Goal: Task Accomplishment & Management: Manage account settings

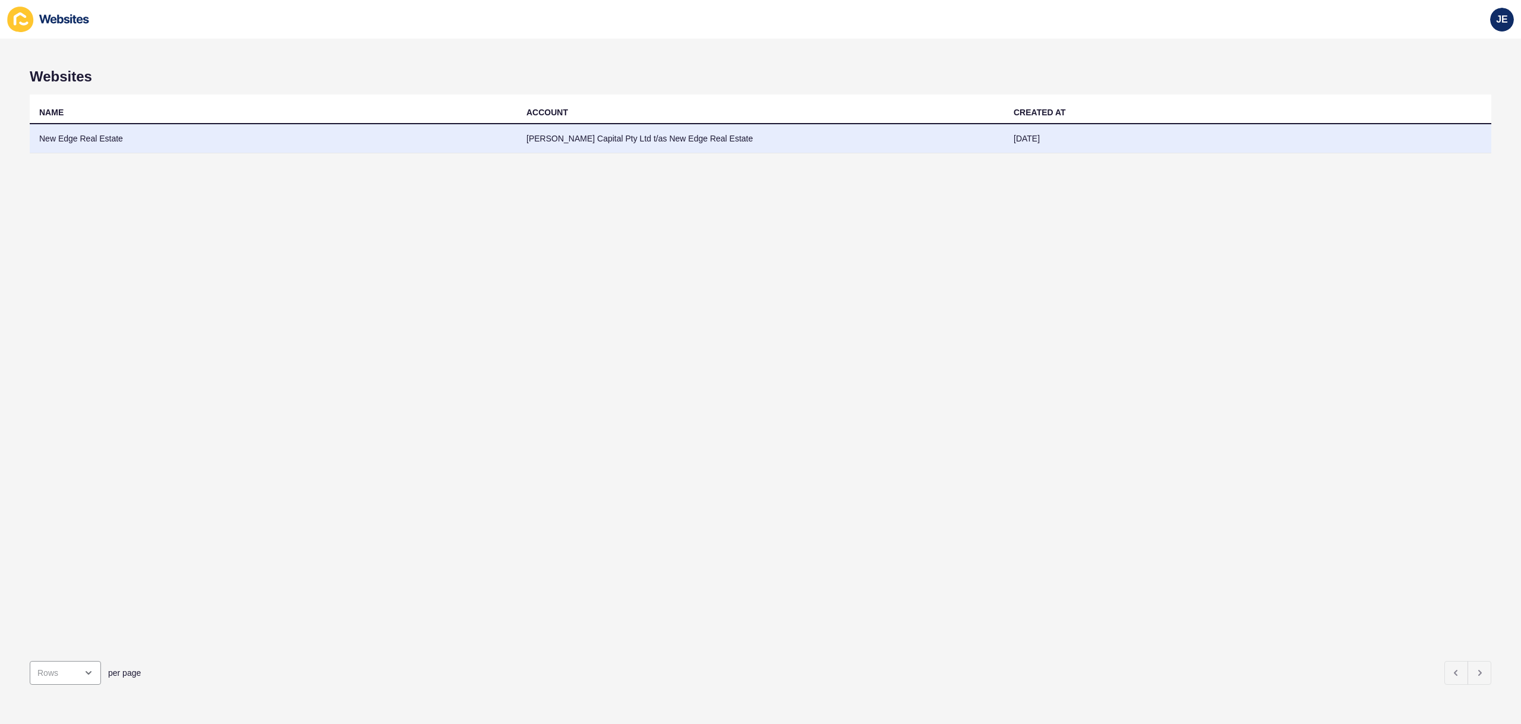
click at [510, 143] on td "New Edge Real Estate" at bounding box center [273, 138] width 487 height 29
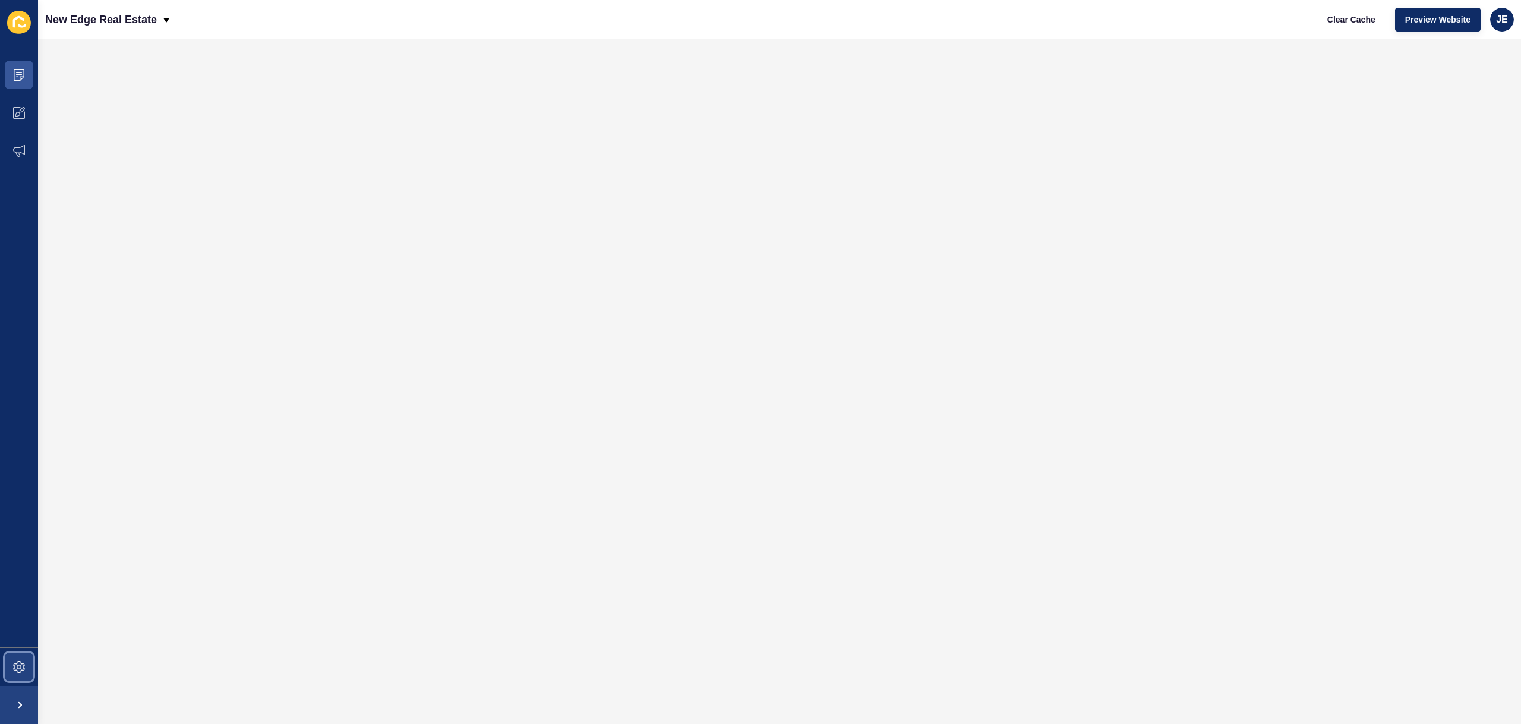
click at [14, 668] on icon at bounding box center [19, 667] width 12 height 12
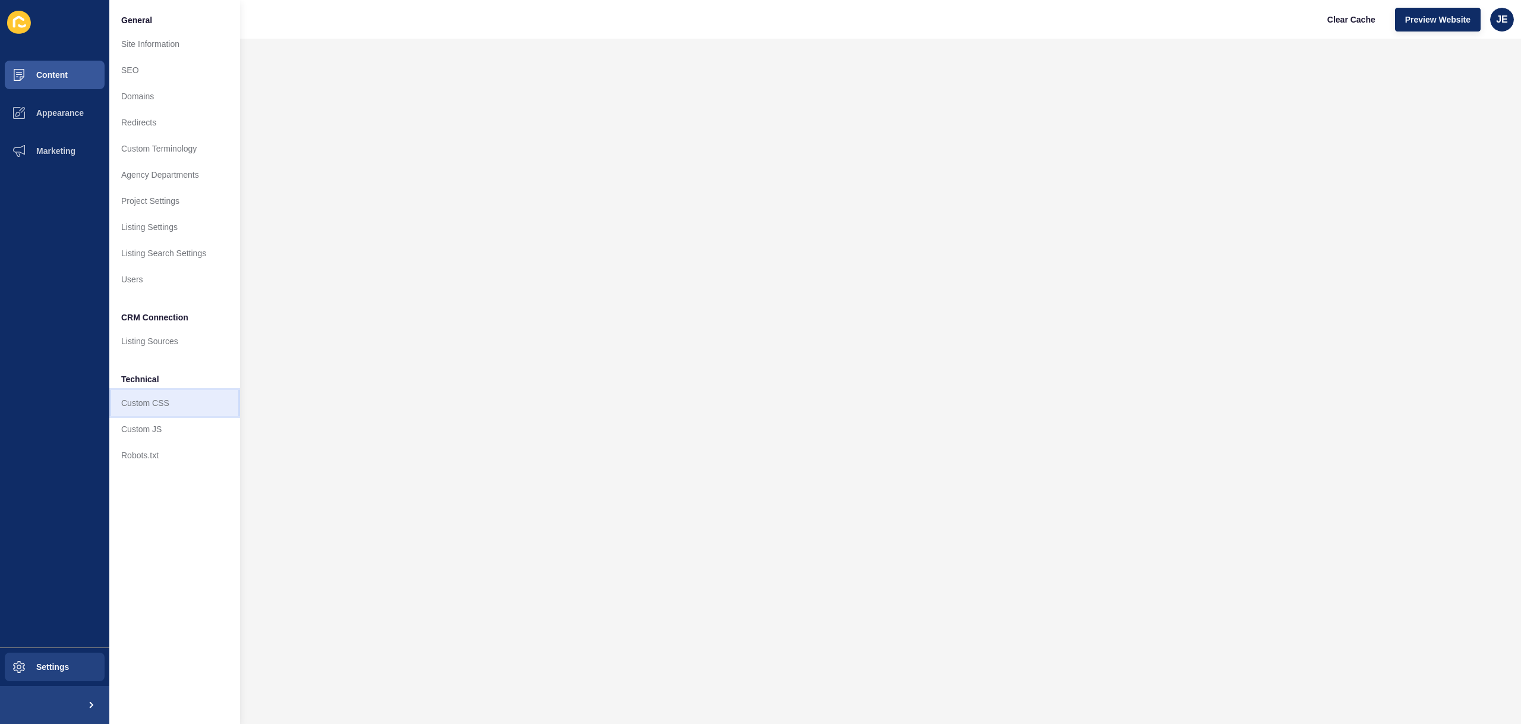
click at [133, 401] on link "Custom CSS" at bounding box center [174, 403] width 131 height 26
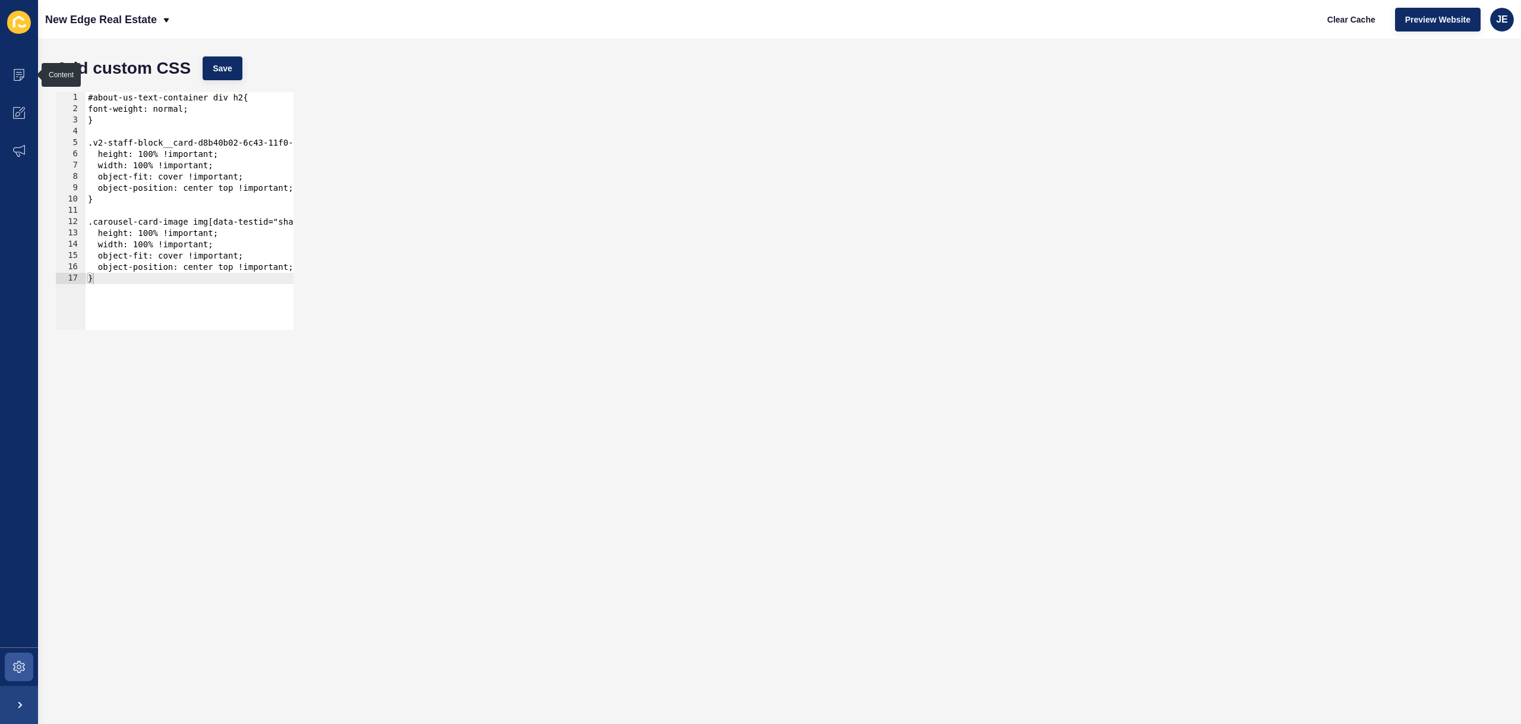
click at [158, 137] on div "#about-us-text-container div h2{ font-weight: normal; } .v2-staff-block__card-d…" at bounding box center [288, 217] width 404 height 251
click at [16, 73] on icon at bounding box center [19, 75] width 12 height 12
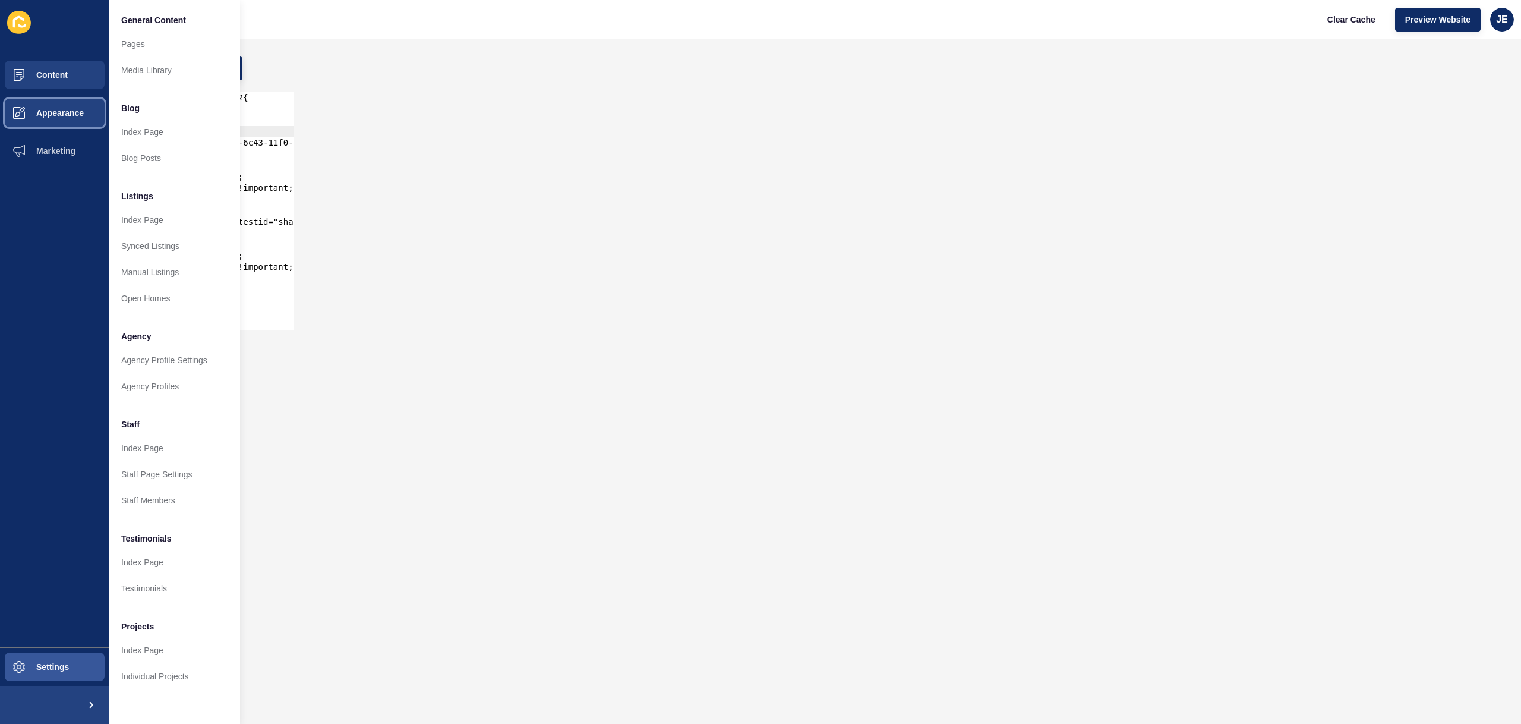
click at [87, 114] on button "Appearance" at bounding box center [54, 113] width 109 height 38
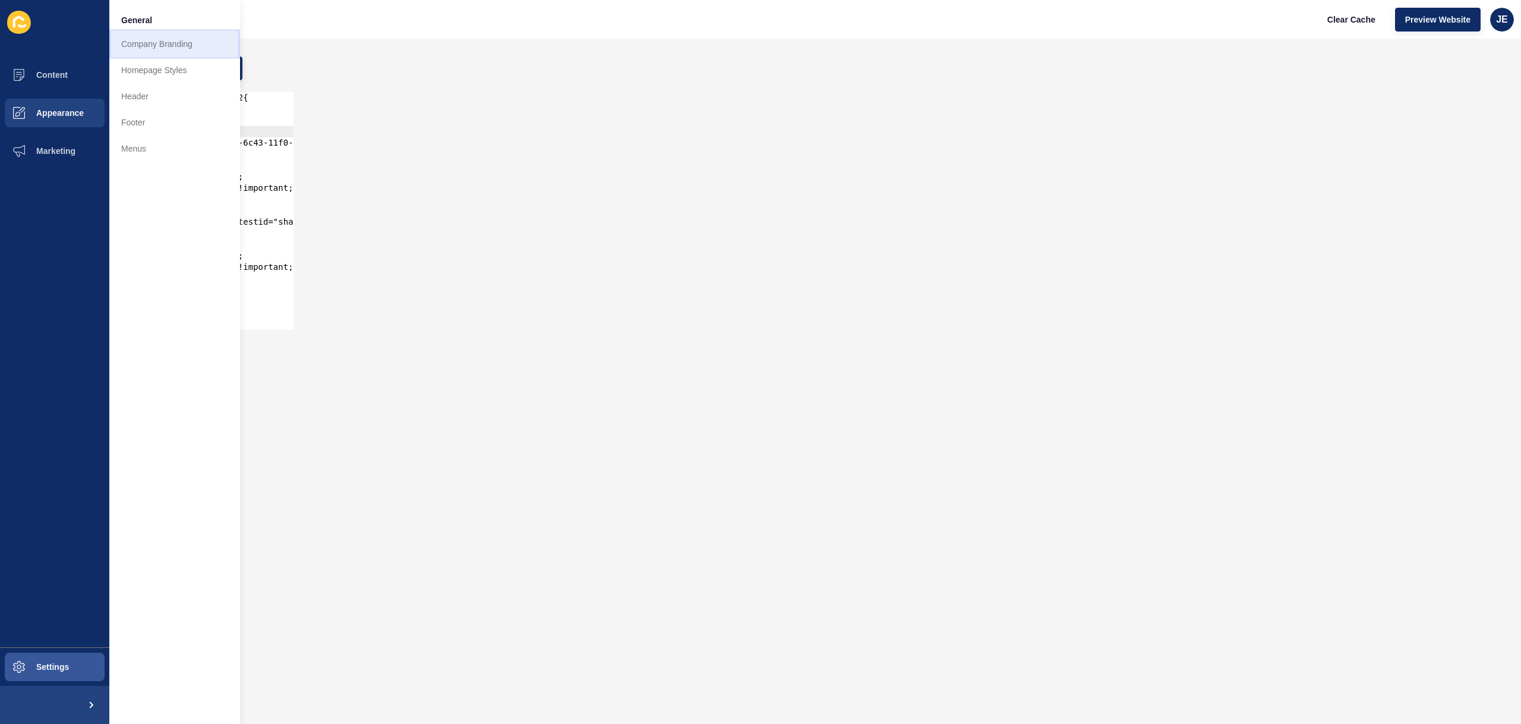
click at [168, 46] on link "Company Branding" at bounding box center [174, 44] width 131 height 26
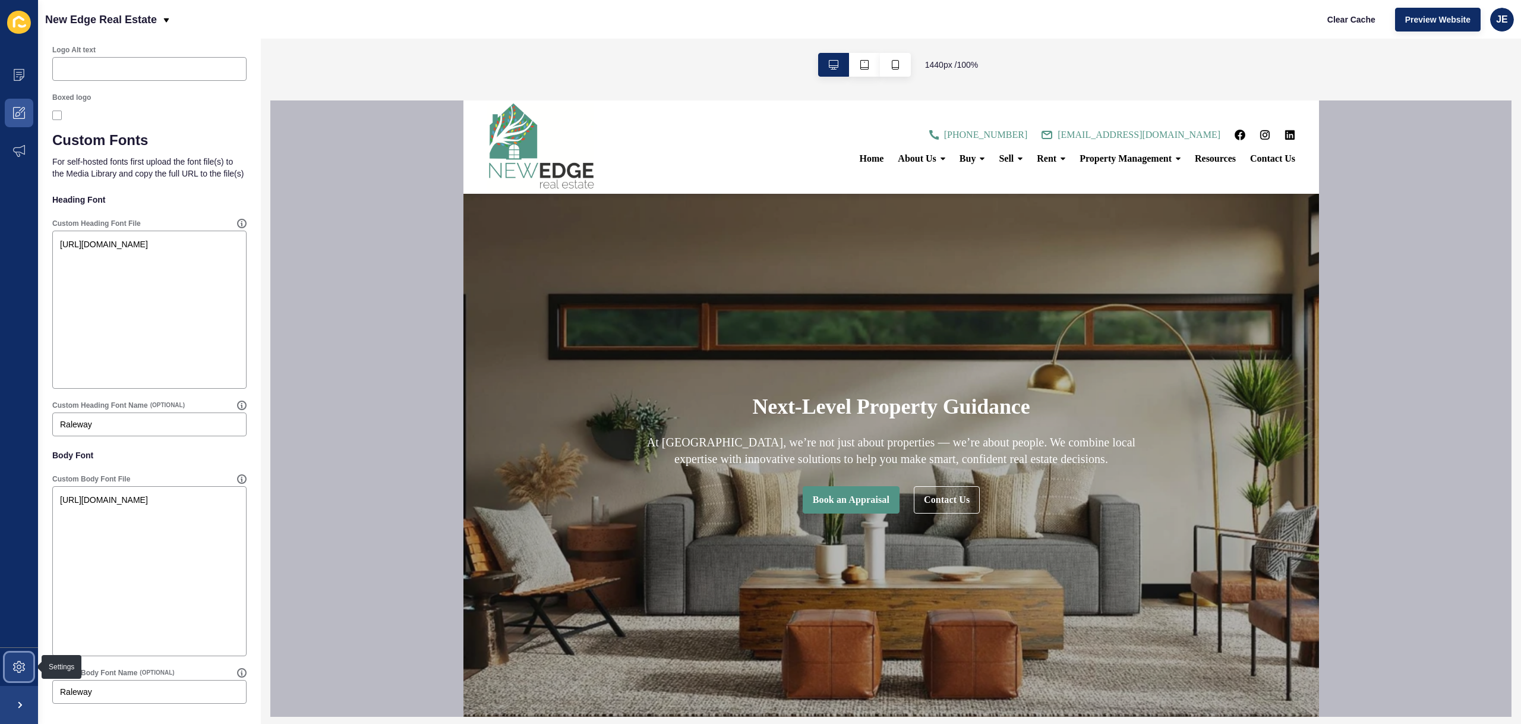
click at [17, 668] on icon at bounding box center [19, 667] width 12 height 12
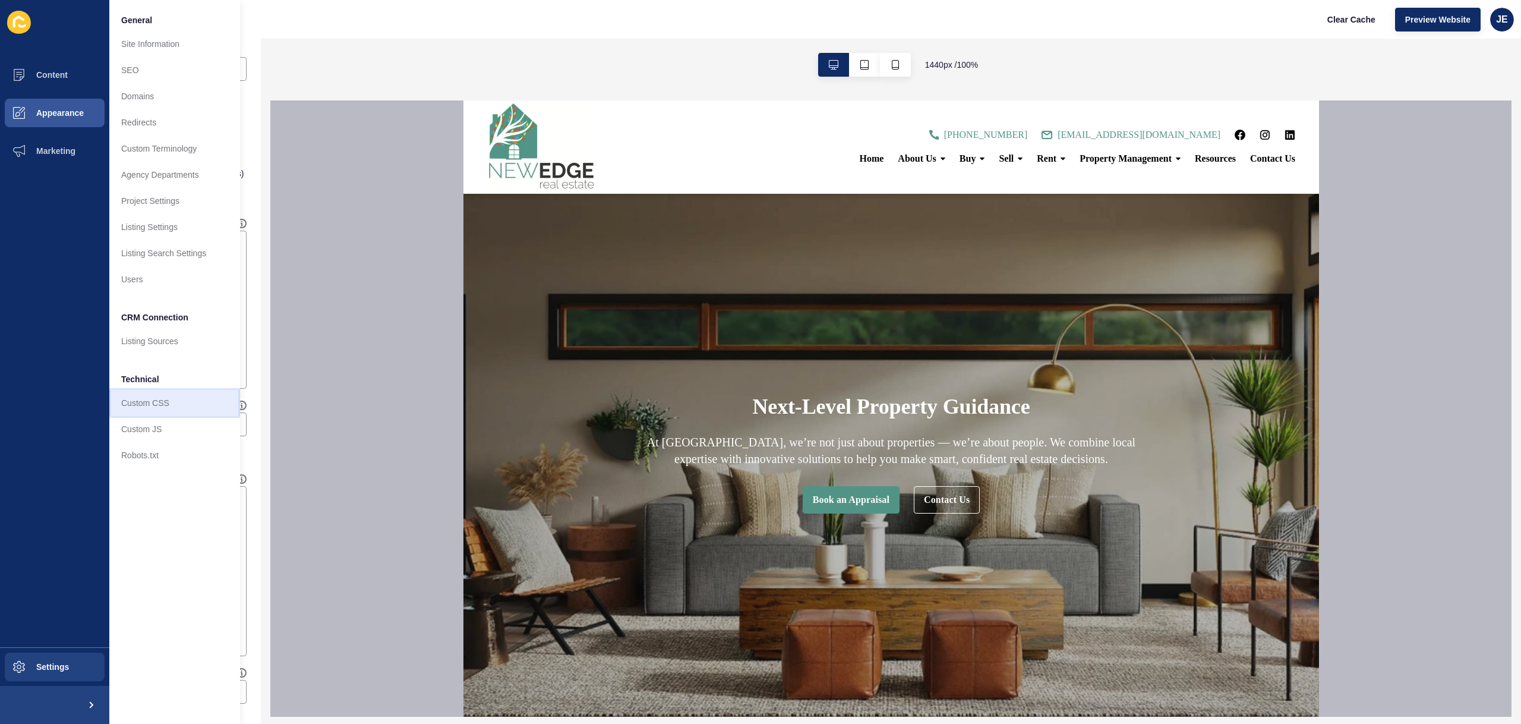
click at [147, 398] on link "Custom CSS" at bounding box center [174, 403] width 131 height 26
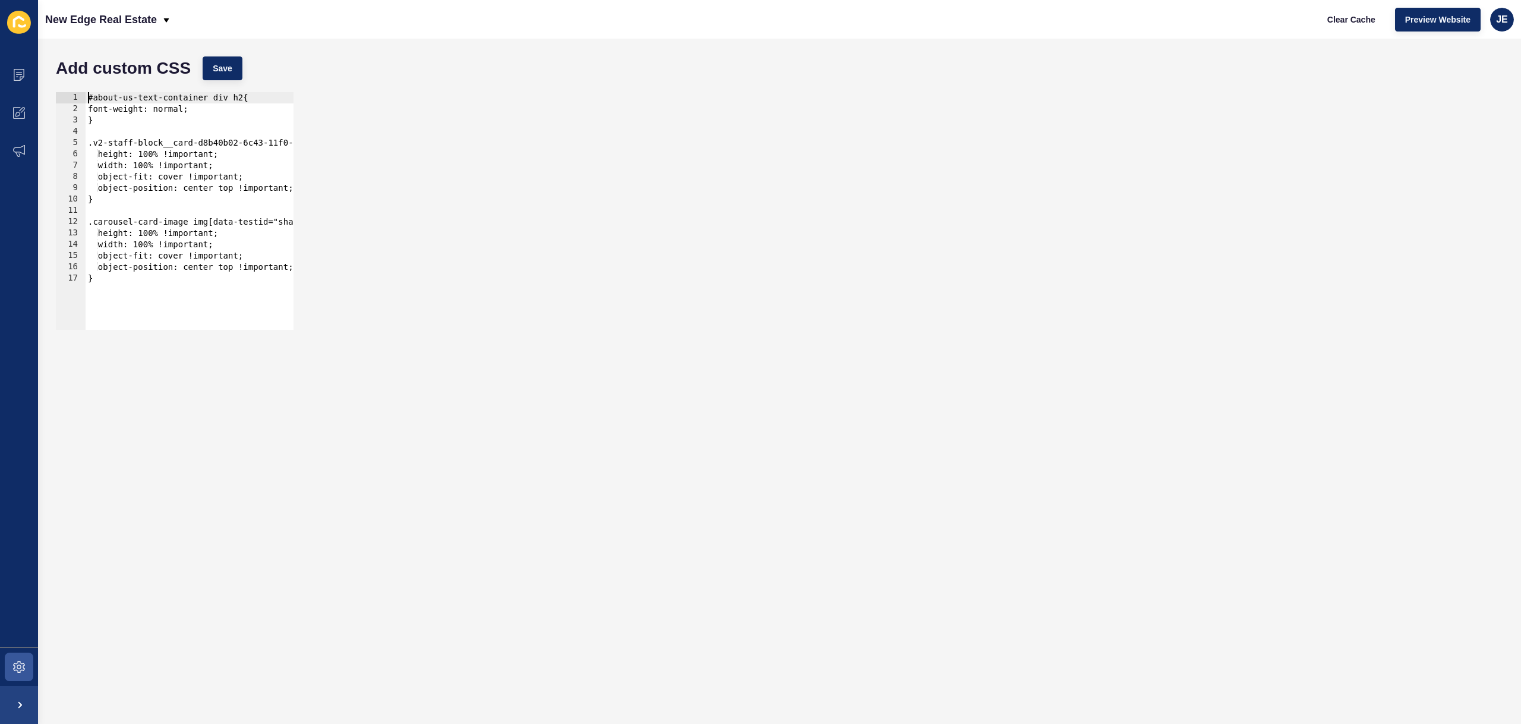
click at [87, 97] on div "#about-us-text-container div h2{ font-weight: normal; } .v2-staff-block__card-d…" at bounding box center [288, 217] width 404 height 251
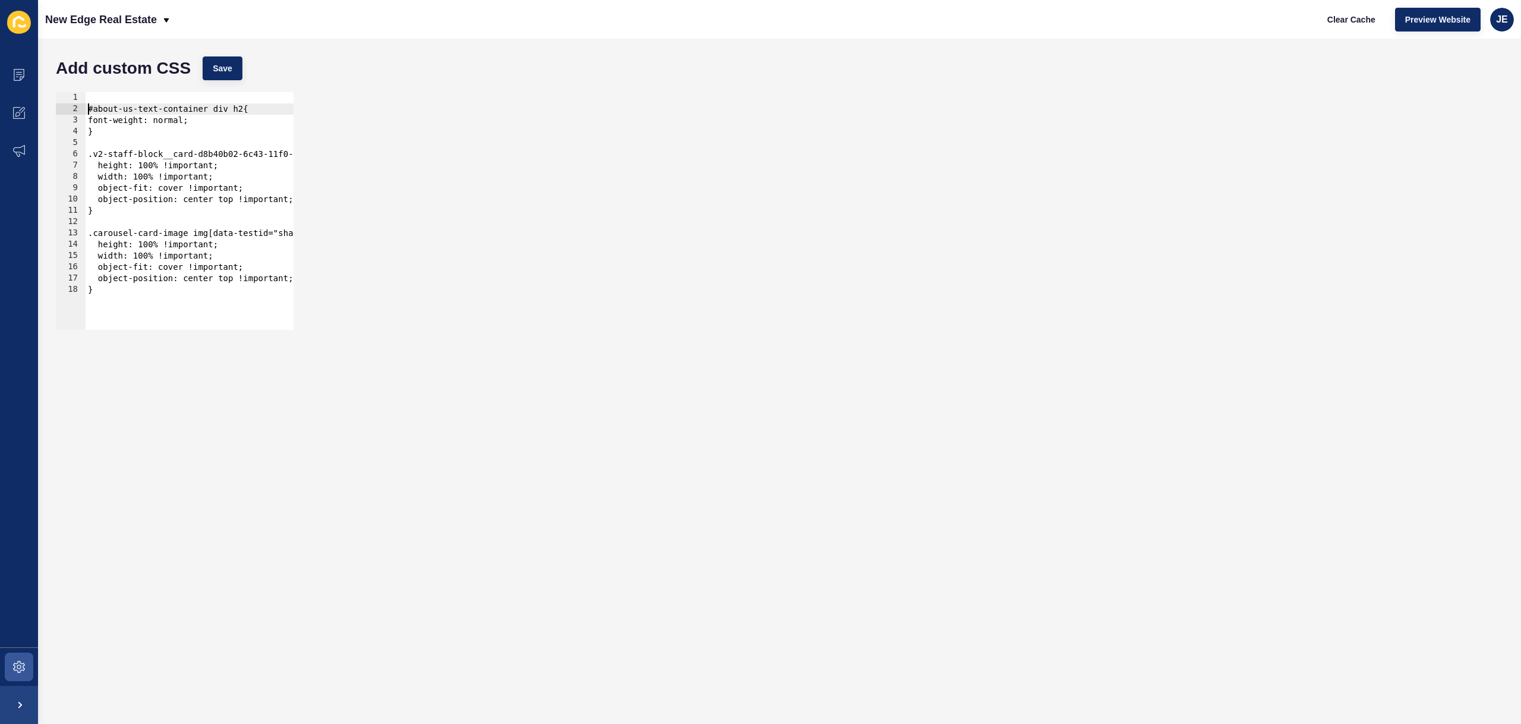
type textarea "#about-us-text-container div h2{"
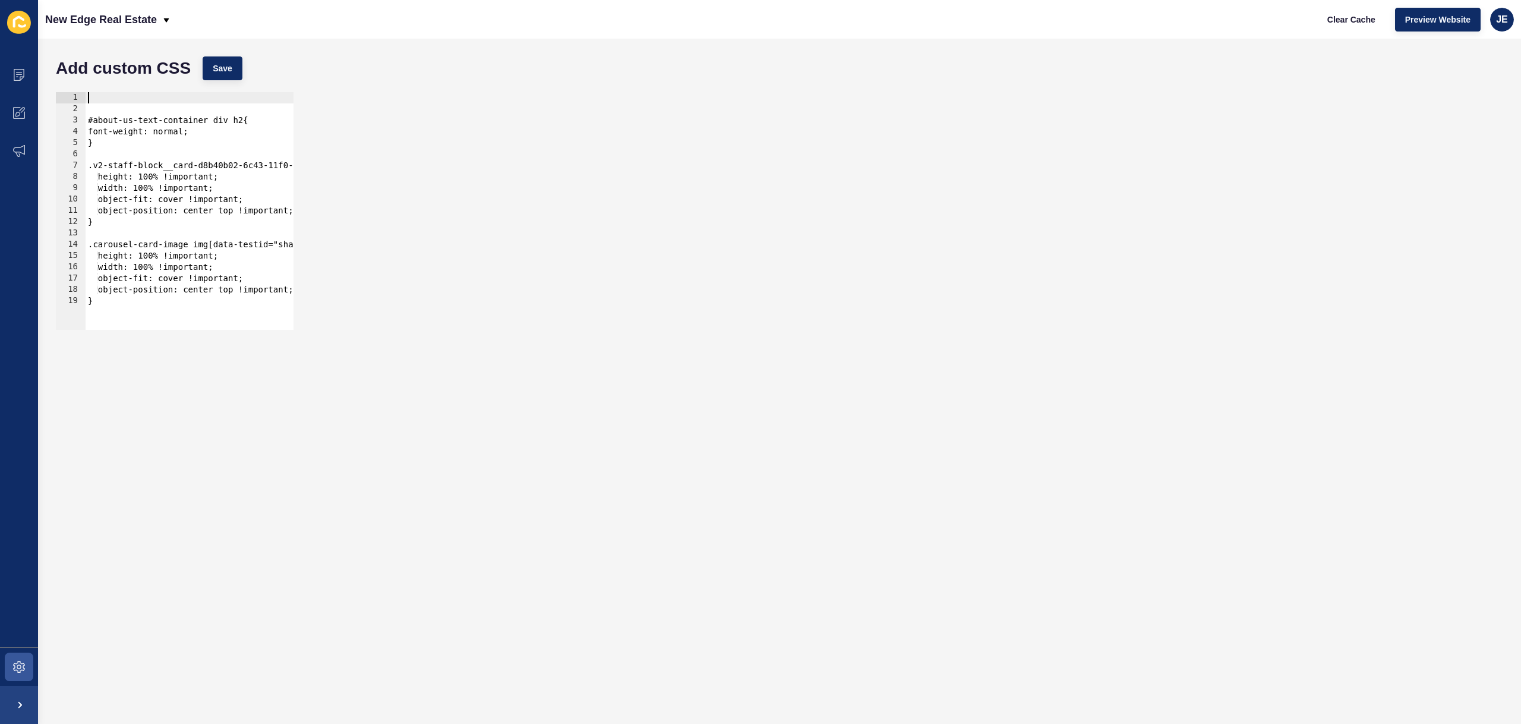
paste textarea "b"
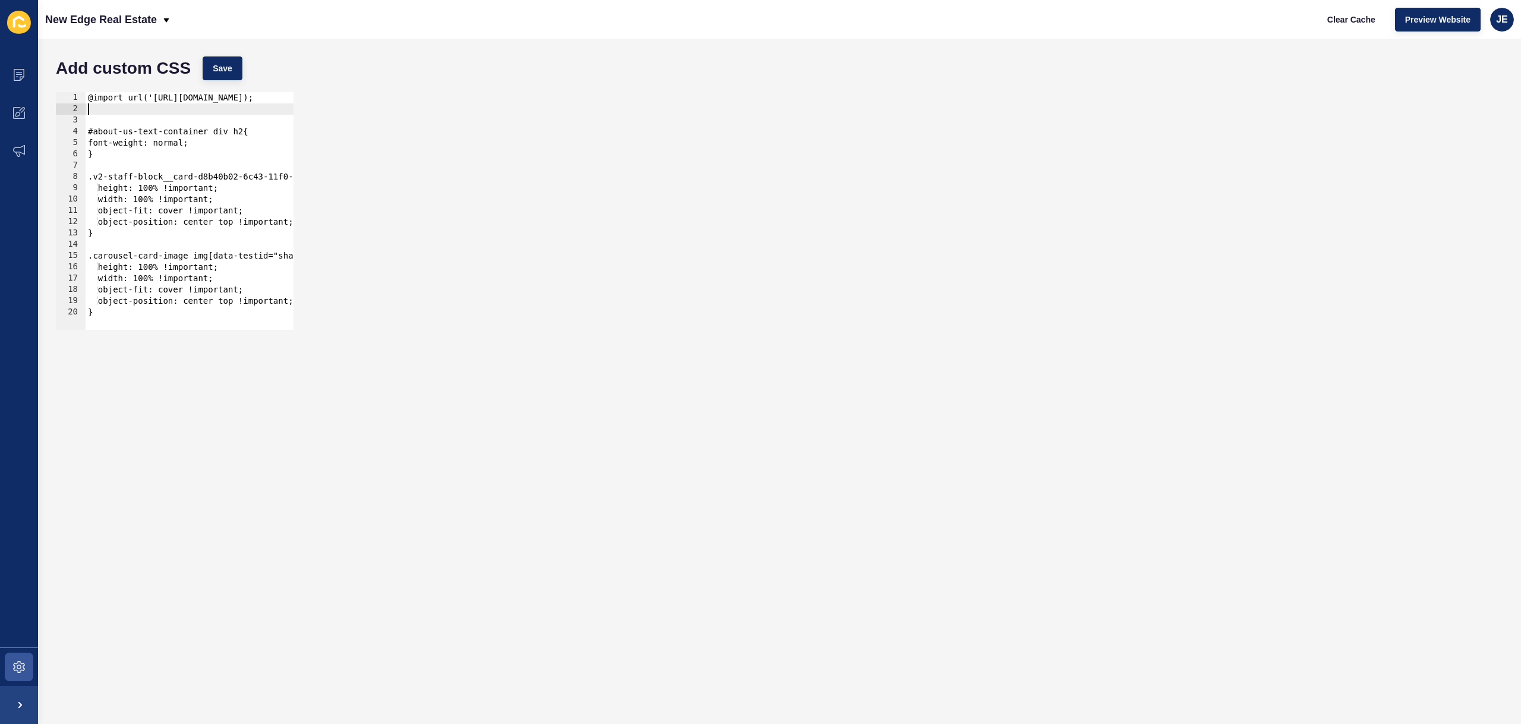
type textarea "b"
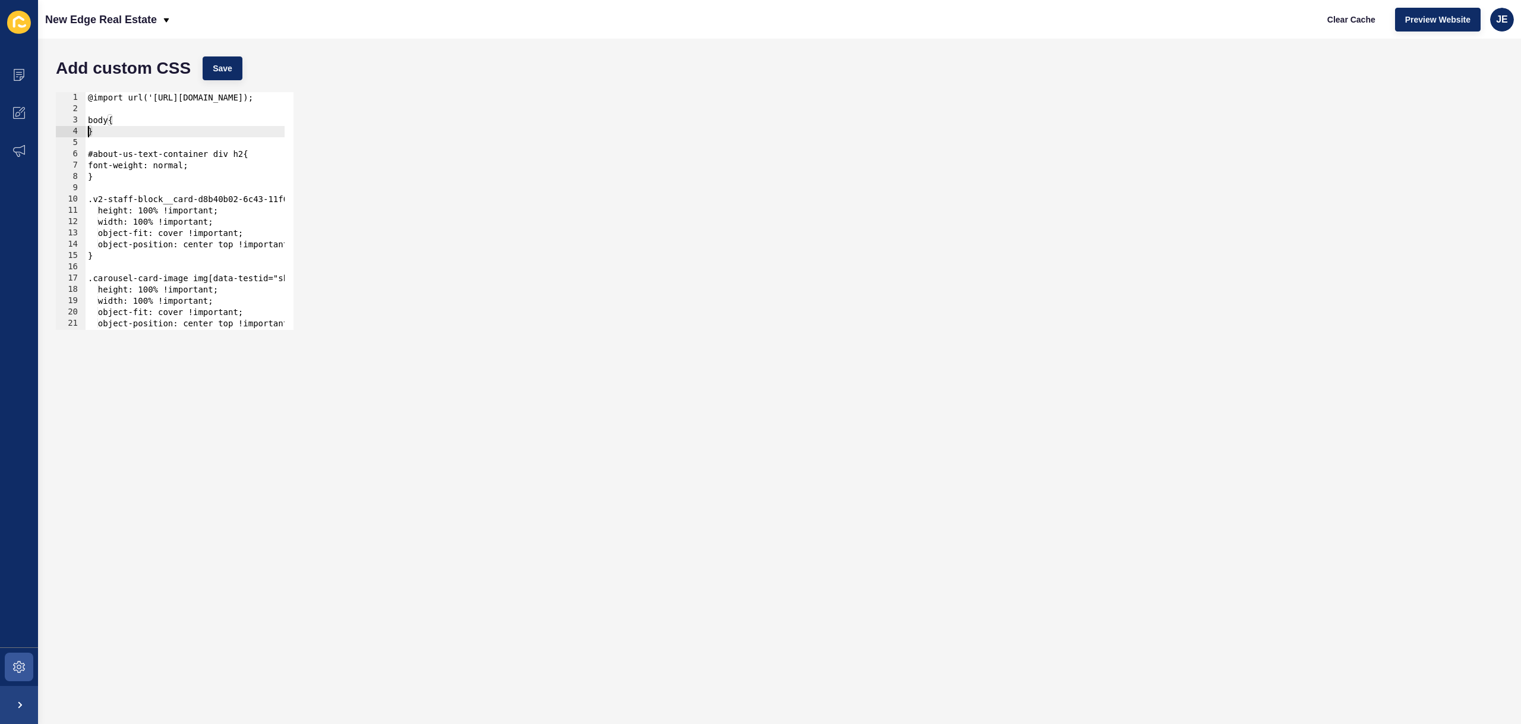
type textarea "}"
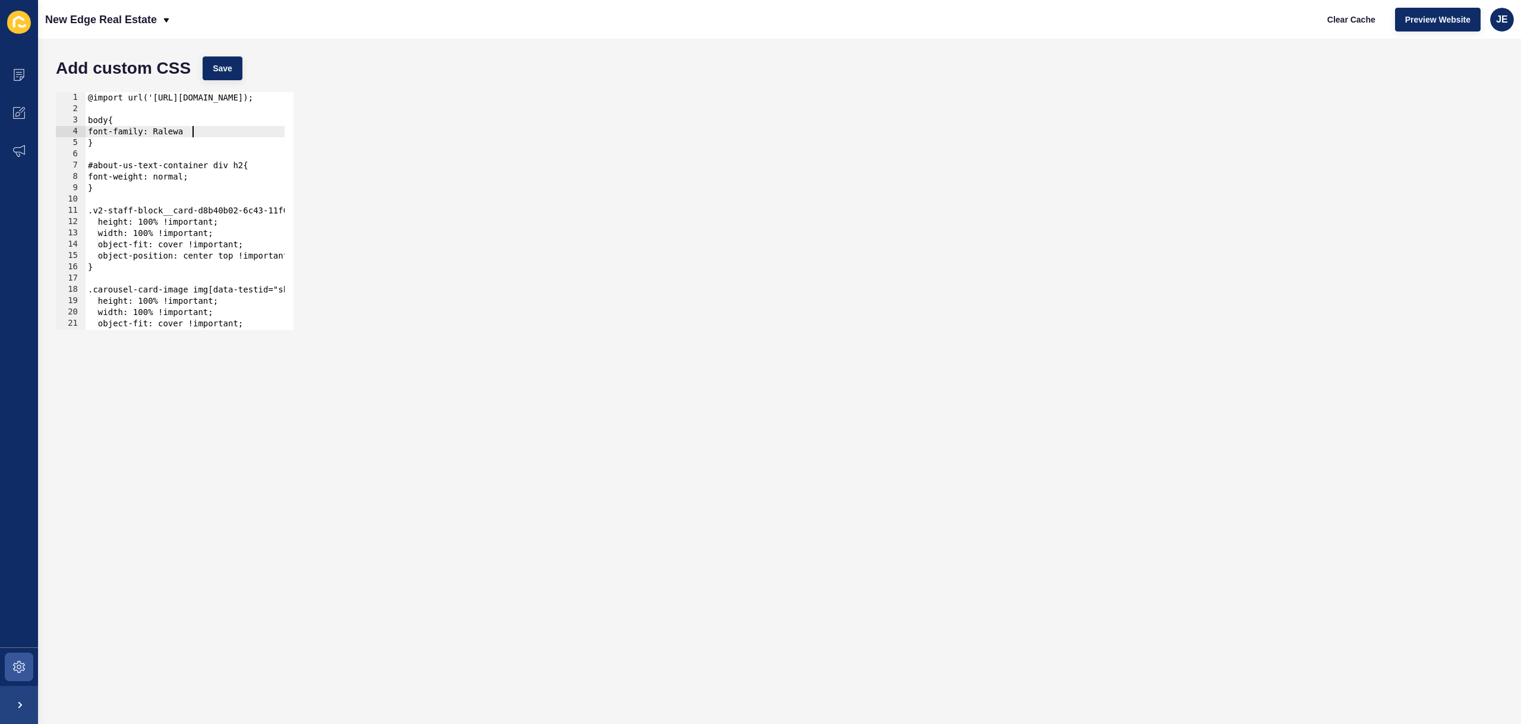
scroll to position [0, 7]
click at [237, 62] on button "Save" at bounding box center [223, 68] width 40 height 24
click at [1356, 16] on span "Clear Cache" at bounding box center [1351, 20] width 48 height 12
click at [793, 241] on div "font-family: Raleway; 1 2 3 4 5 6 7 8 9 10 11 12 13 14 15 16 17 18 19 20 21 22 …" at bounding box center [779, 211] width 1459 height 250
click at [864, 223] on div "font-family: Raleway; 1 2 3 4 5 6 7 8 9 10 11 12 13 14 15 16 17 18 19 20 21 22 …" at bounding box center [779, 211] width 1459 height 250
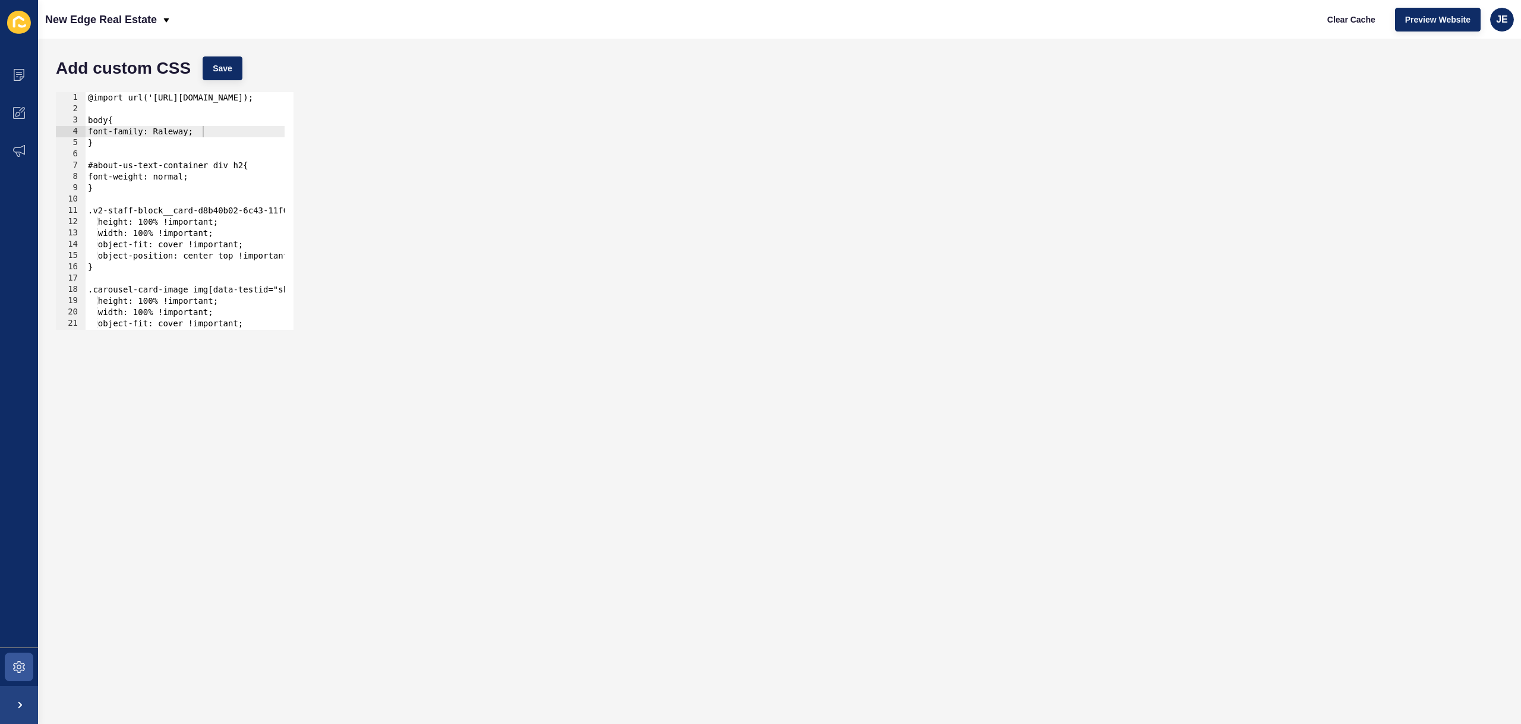
scroll to position [0, 0]
click at [108, 122] on div "@import url('[URL][DOMAIN_NAME]); body{ font-family: Raleway; } #about-us-text-…" at bounding box center [360, 217] width 549 height 251
type textarea "body, html{"
click at [220, 75] on button "Save" at bounding box center [223, 68] width 40 height 24
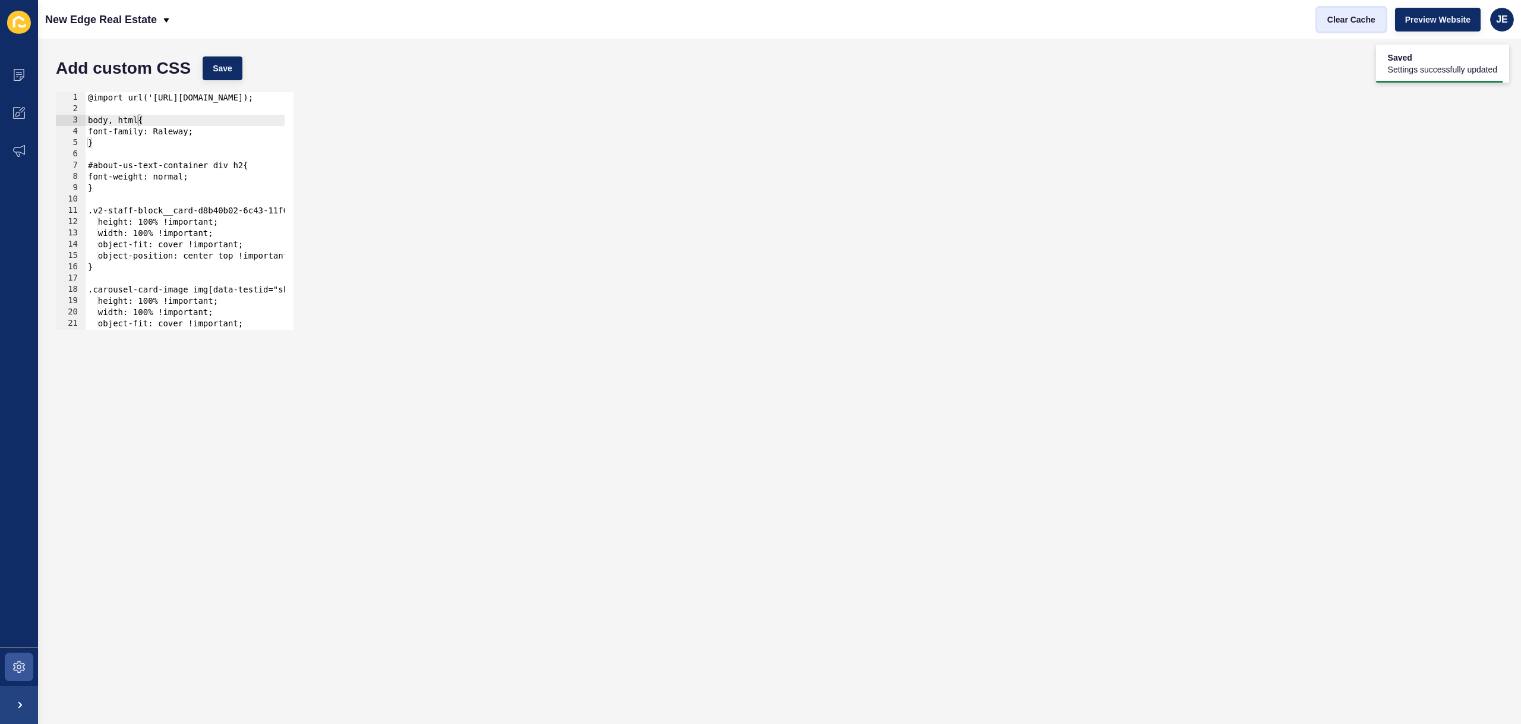
click at [1365, 20] on span "Clear Cache" at bounding box center [1351, 20] width 48 height 12
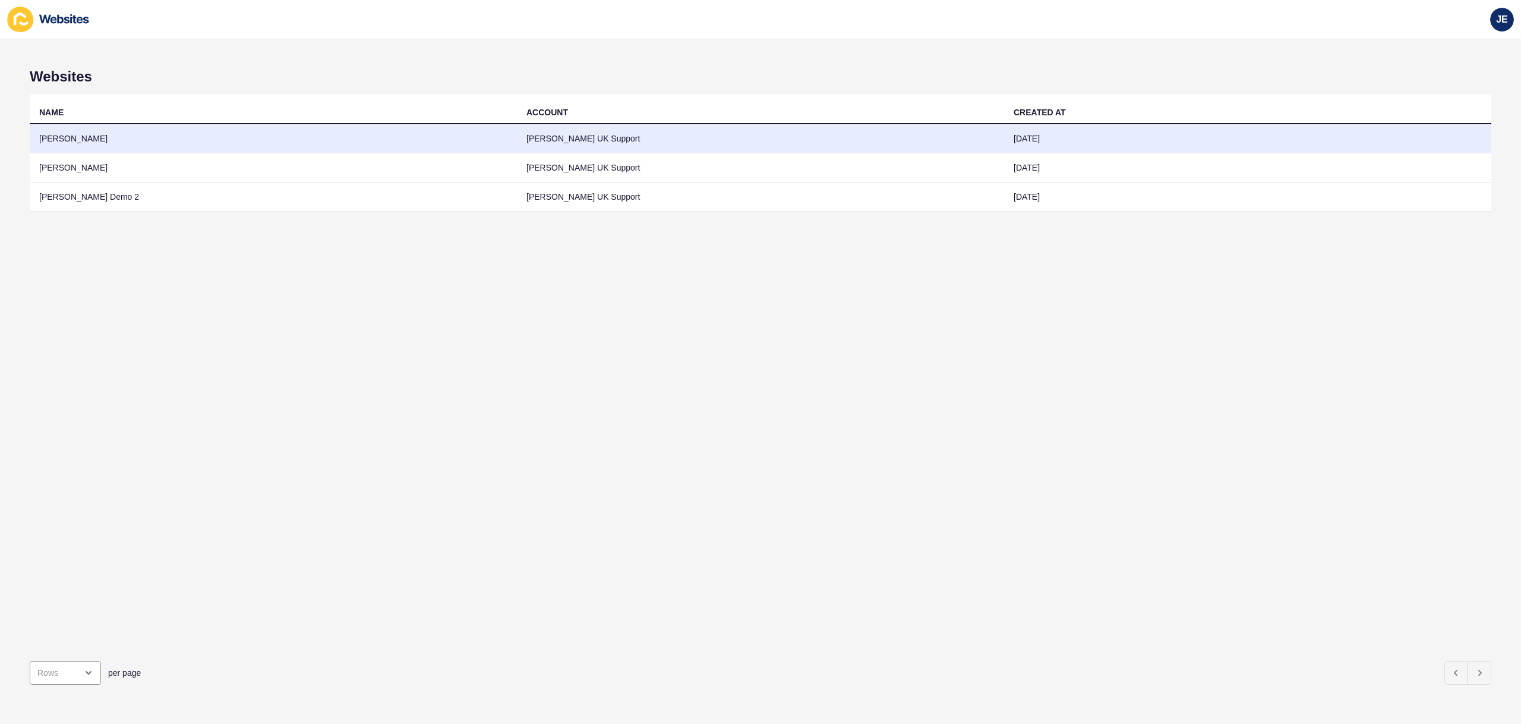
click at [337, 143] on td "Justine Demo" at bounding box center [273, 138] width 487 height 29
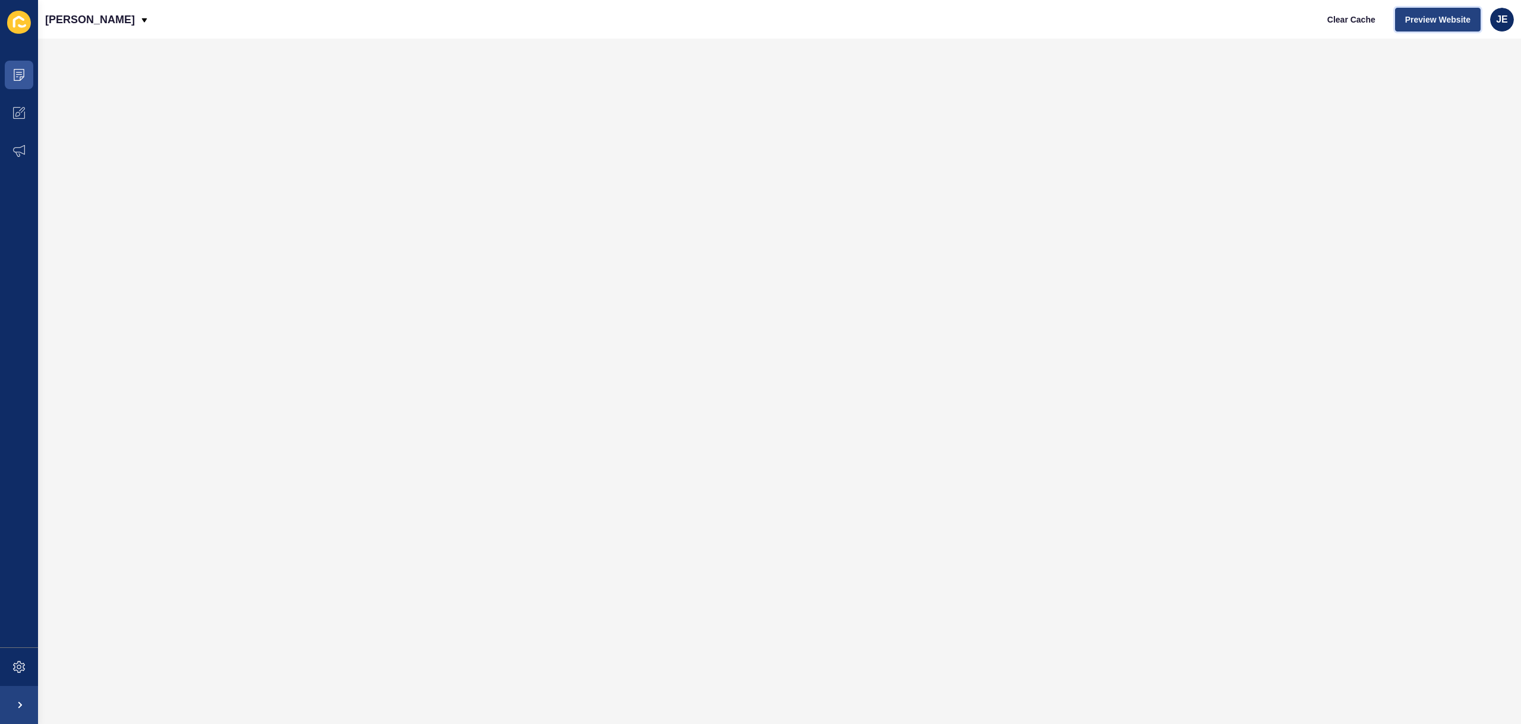
click at [1412, 11] on button "Preview Website" at bounding box center [1438, 20] width 86 height 24
